Goal: Transaction & Acquisition: Download file/media

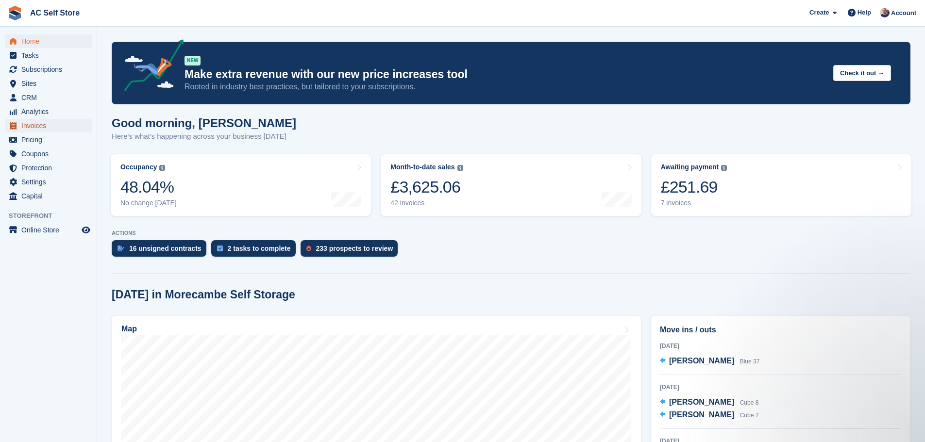
click at [32, 125] on span "Invoices" at bounding box center [50, 126] width 58 height 14
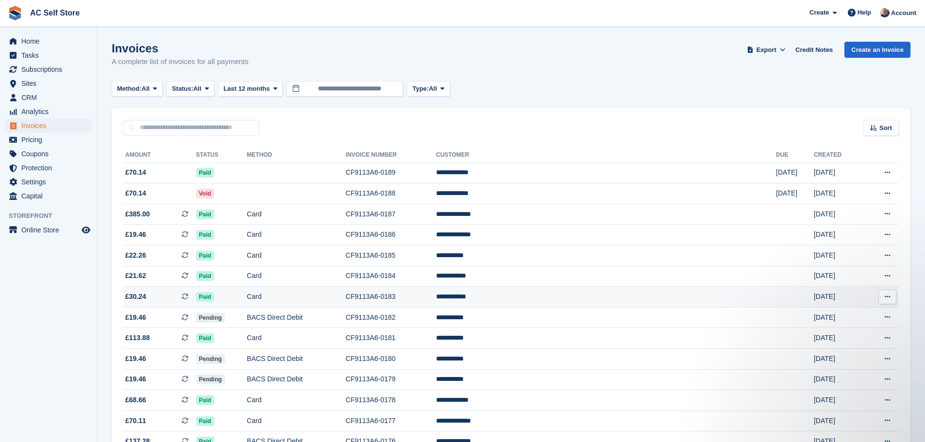
click at [889, 299] on icon at bounding box center [887, 297] width 5 height 6
click at [835, 316] on p "Download PDF" at bounding box center [850, 316] width 85 height 13
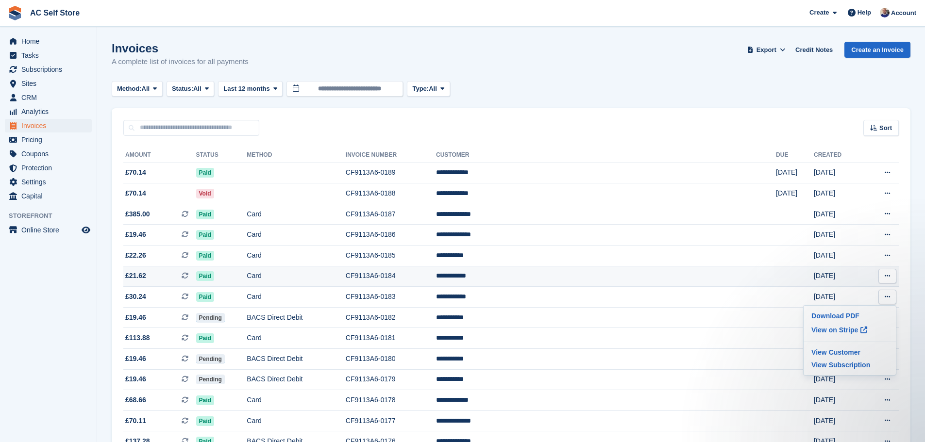
click at [891, 276] on button at bounding box center [888, 276] width 18 height 15
click at [824, 296] on p "Download PDF" at bounding box center [850, 295] width 85 height 13
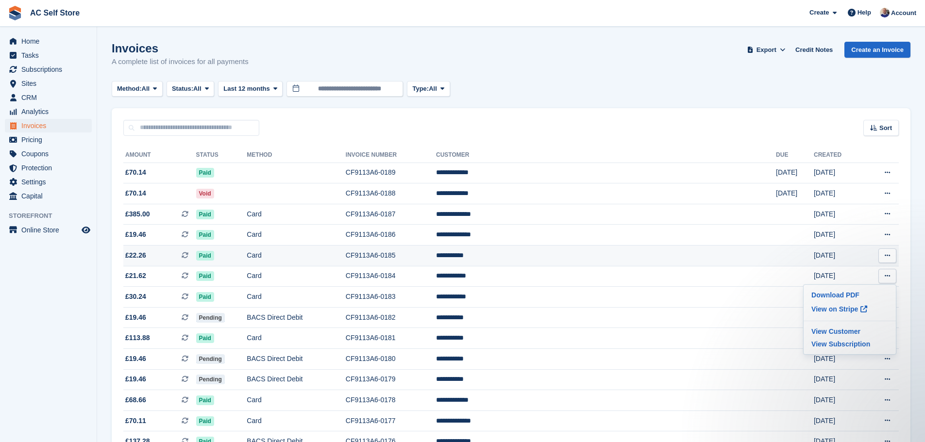
click at [889, 257] on icon at bounding box center [887, 256] width 5 height 6
click at [839, 276] on p "Download PDF" at bounding box center [850, 275] width 85 height 13
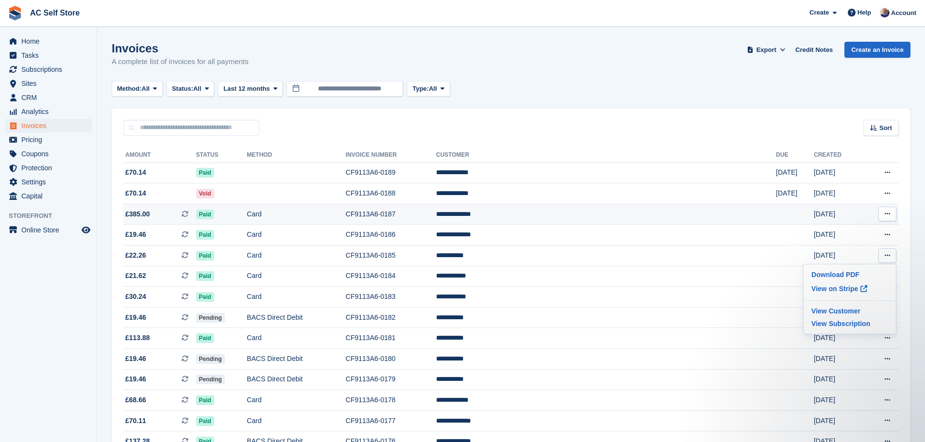
click at [888, 214] on icon at bounding box center [887, 214] width 5 height 6
click at [836, 234] on p "Download PDF" at bounding box center [850, 233] width 85 height 13
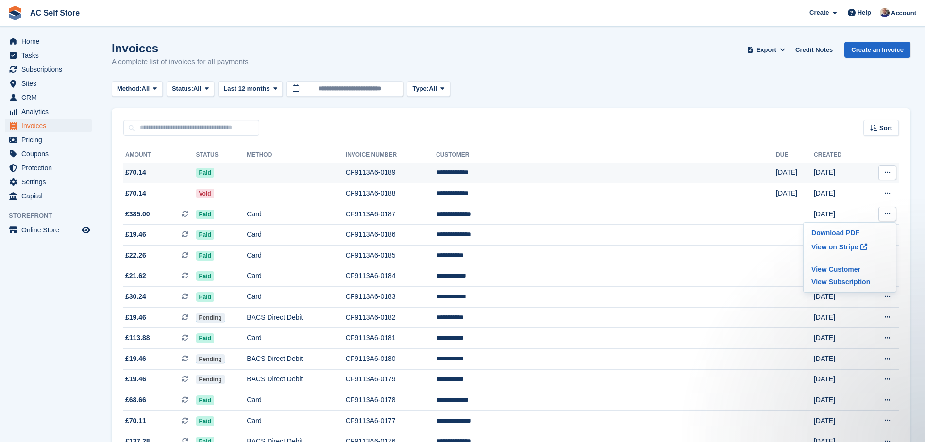
click at [888, 171] on icon at bounding box center [887, 173] width 5 height 6
click at [827, 187] on p "Download PDF" at bounding box center [850, 192] width 85 height 13
click at [508, 128] on div "Sort Sort by Date created Created (oldest first) Created (newest first)" at bounding box center [511, 122] width 799 height 28
